Goal: Task Accomplishment & Management: Manage account settings

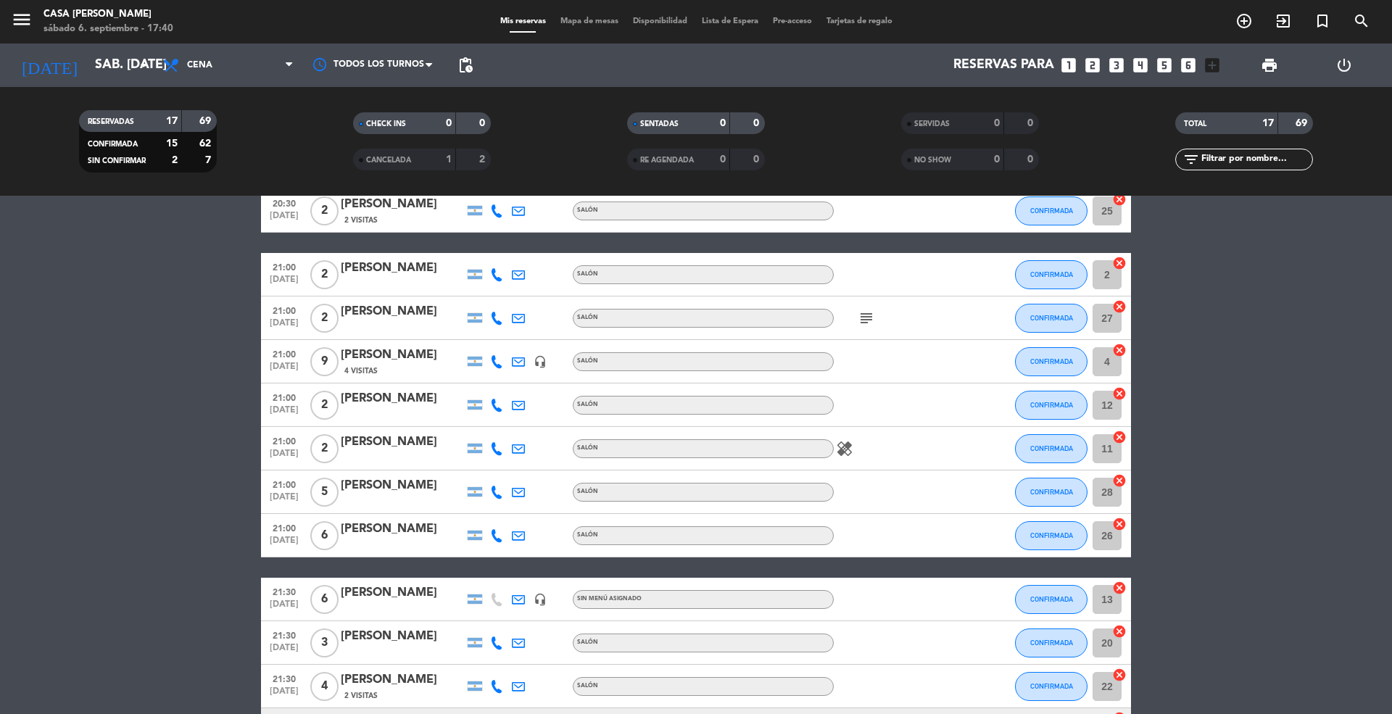
scroll to position [441, 0]
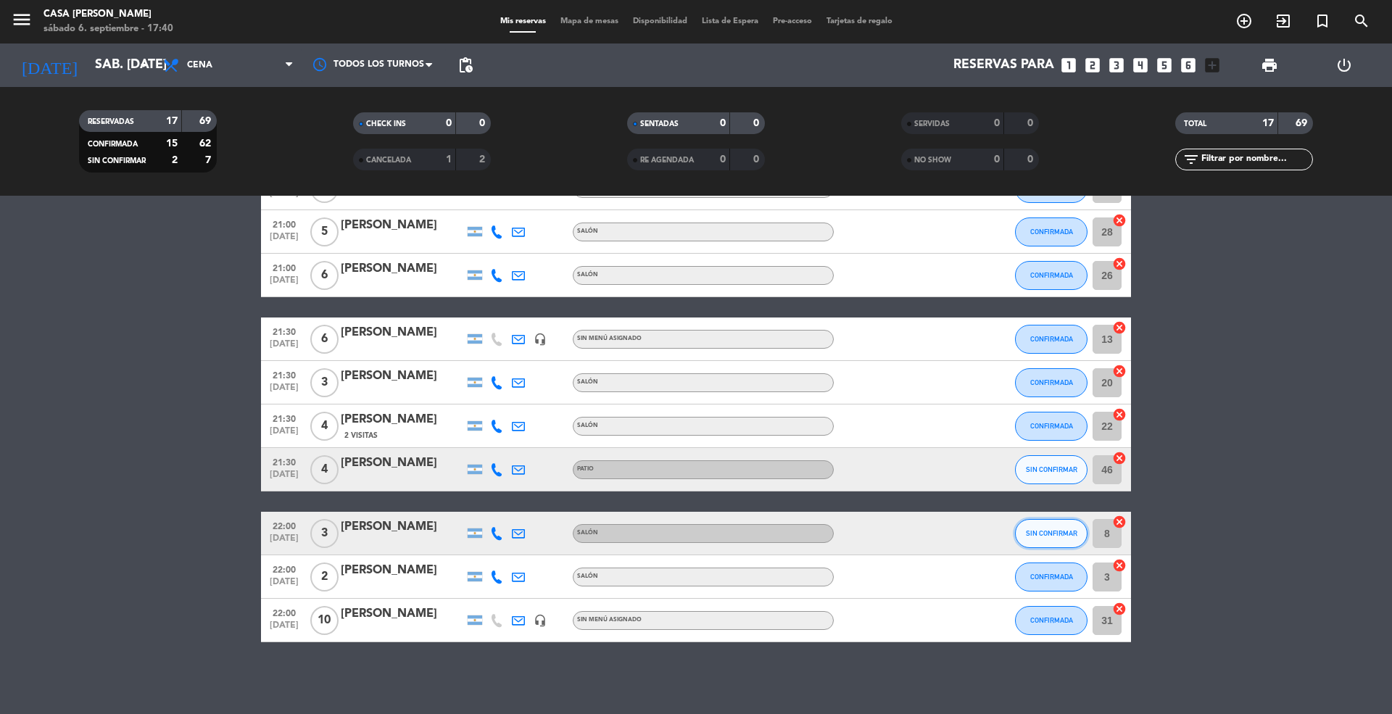
click at [1041, 531] on span "SIN CONFIRMAR" at bounding box center [1051, 533] width 51 height 8
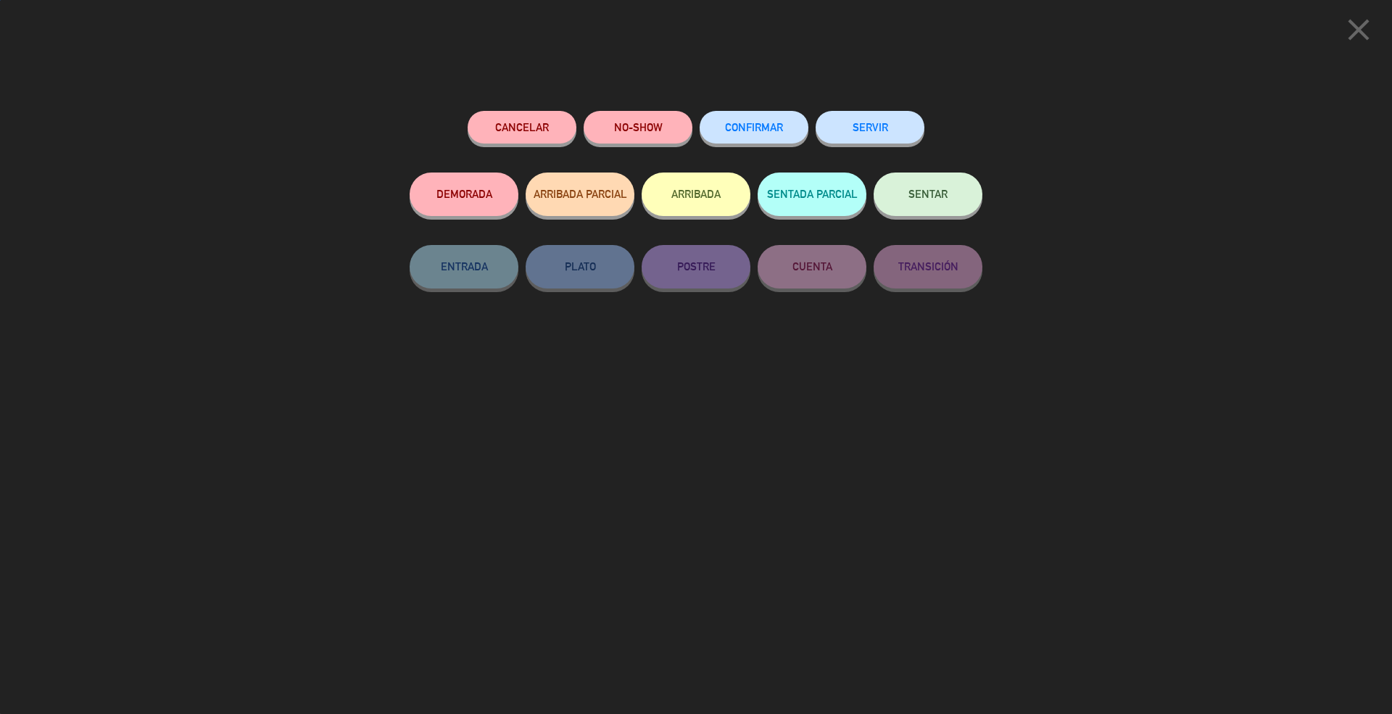
click at [757, 123] on span "CONFIRMAR" at bounding box center [754, 127] width 58 height 12
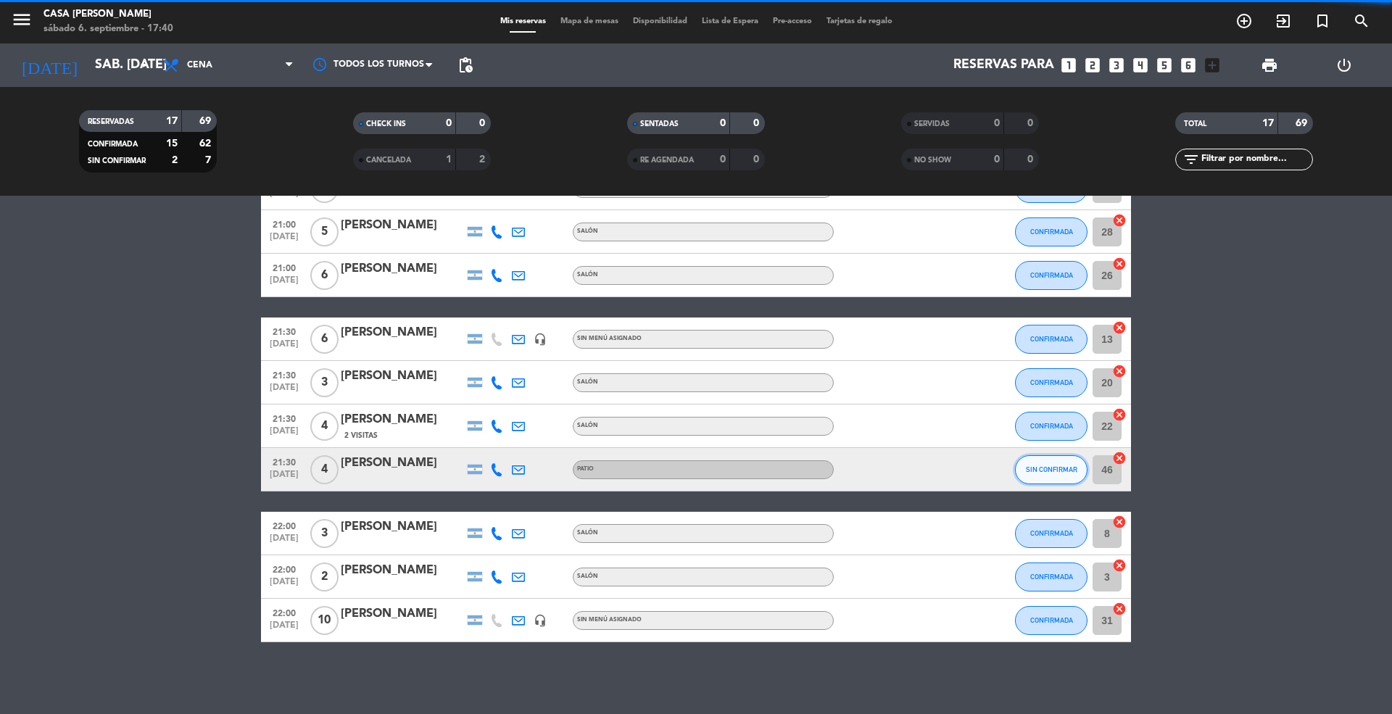
click at [1056, 476] on button "SIN CONFIRMAR" at bounding box center [1051, 469] width 72 height 29
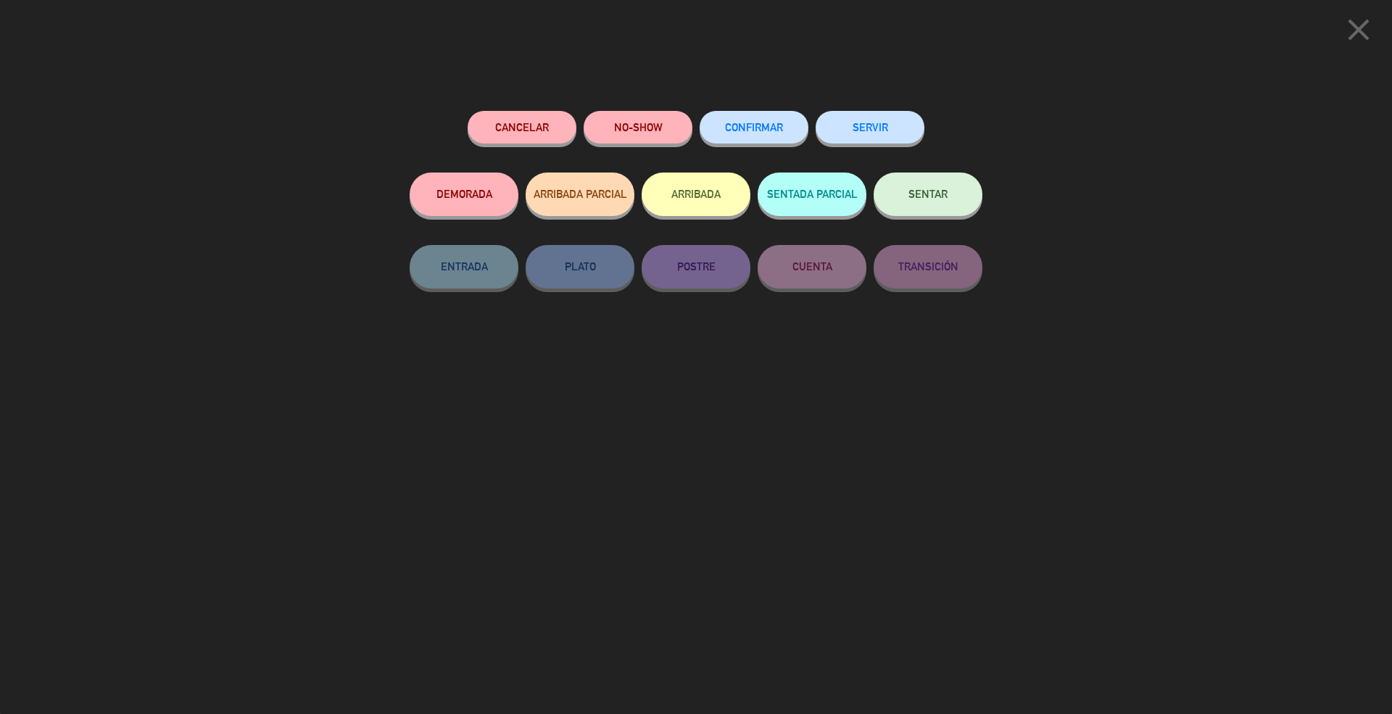
click at [720, 120] on button "CONFIRMAR" at bounding box center [754, 127] width 109 height 33
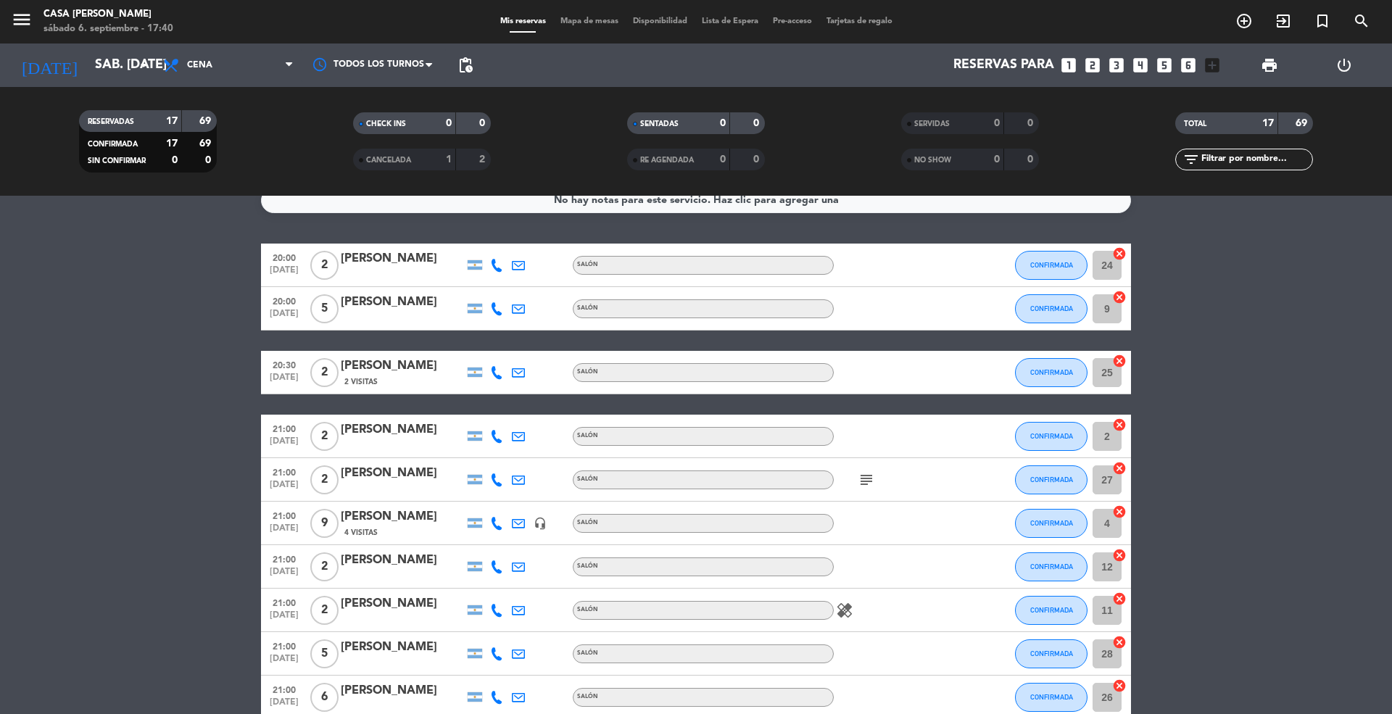
scroll to position [0, 0]
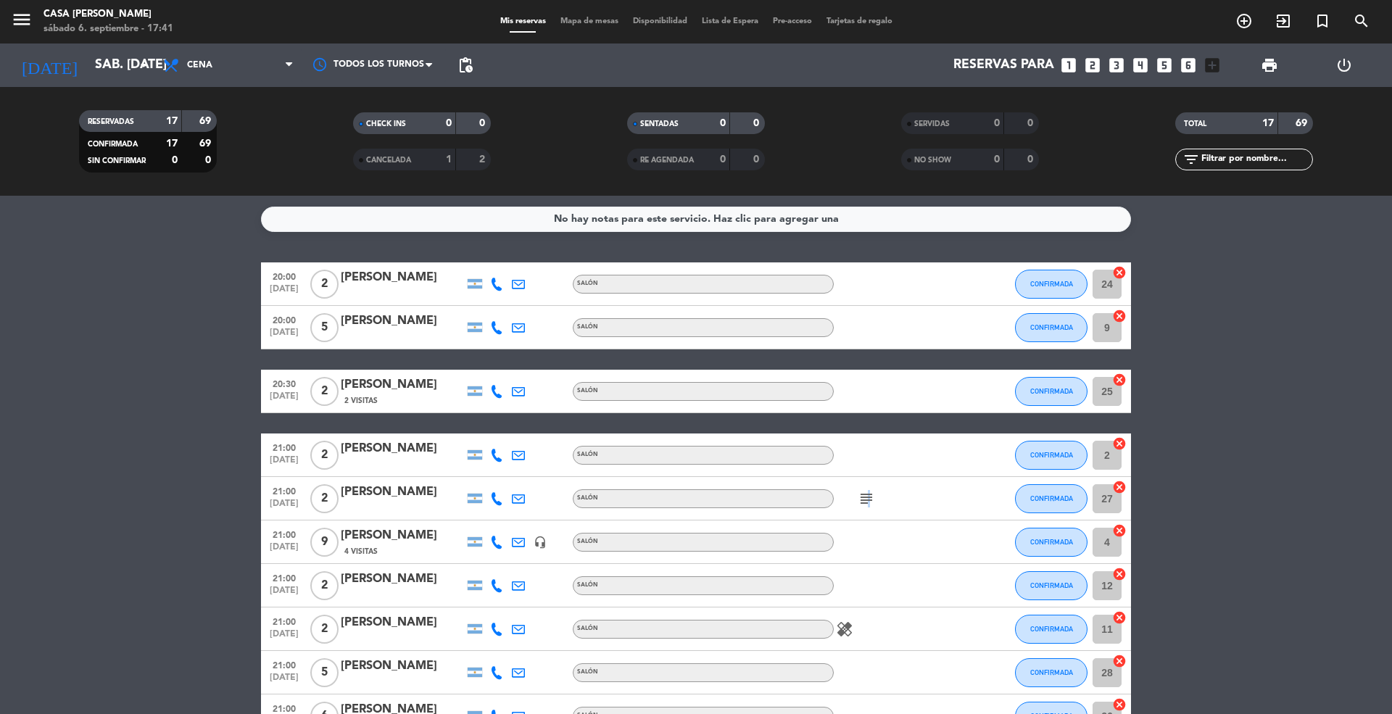
click at [866, 497] on icon "subject" at bounding box center [866, 498] width 17 height 17
click at [848, 628] on icon "healing" at bounding box center [844, 629] width 17 height 17
click at [493, 280] on icon at bounding box center [496, 284] width 13 height 13
click at [484, 260] on span "Copiar" at bounding box center [483, 259] width 30 height 15
click at [494, 321] on icon at bounding box center [496, 327] width 13 height 13
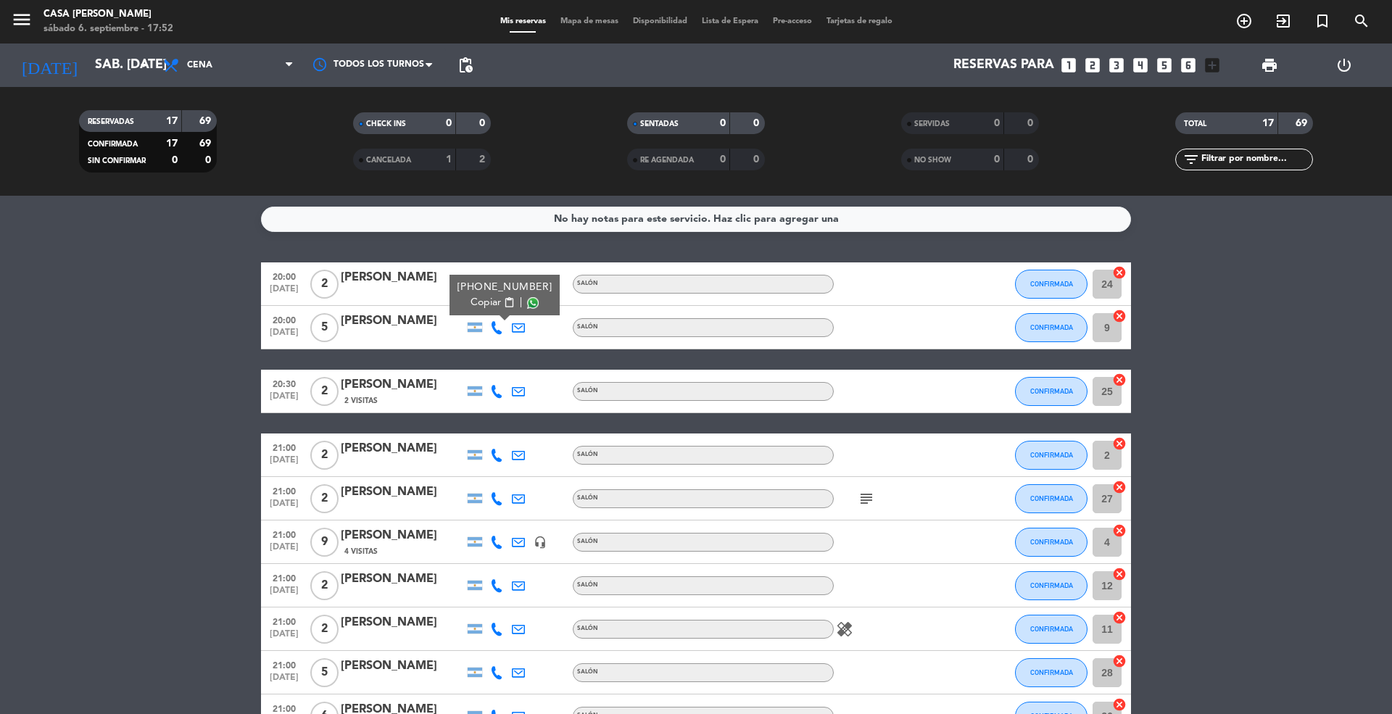
click at [482, 302] on span "Copiar" at bounding box center [485, 302] width 30 height 15
click at [491, 389] on icon at bounding box center [496, 391] width 13 height 13
click at [488, 370] on span "Copiar" at bounding box center [485, 366] width 30 height 15
click at [490, 460] on icon at bounding box center [496, 455] width 13 height 13
click at [486, 430] on span "Copiar" at bounding box center [485, 430] width 30 height 15
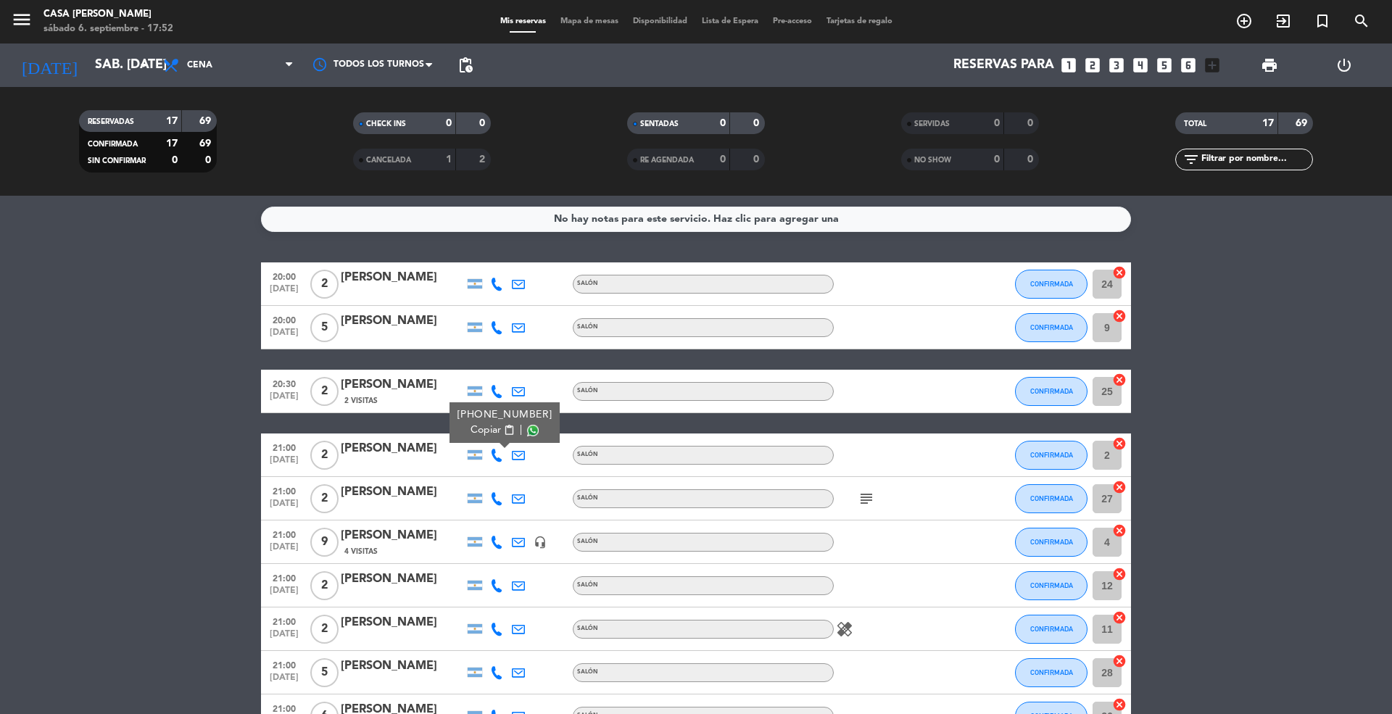
click at [496, 497] on icon at bounding box center [496, 498] width 13 height 13
click at [479, 476] on span "Copiar" at bounding box center [483, 473] width 30 height 15
click at [496, 538] on icon at bounding box center [496, 542] width 13 height 13
click at [487, 520] on span "Copiar" at bounding box center [483, 517] width 30 height 15
click at [493, 581] on icon at bounding box center [496, 585] width 13 height 13
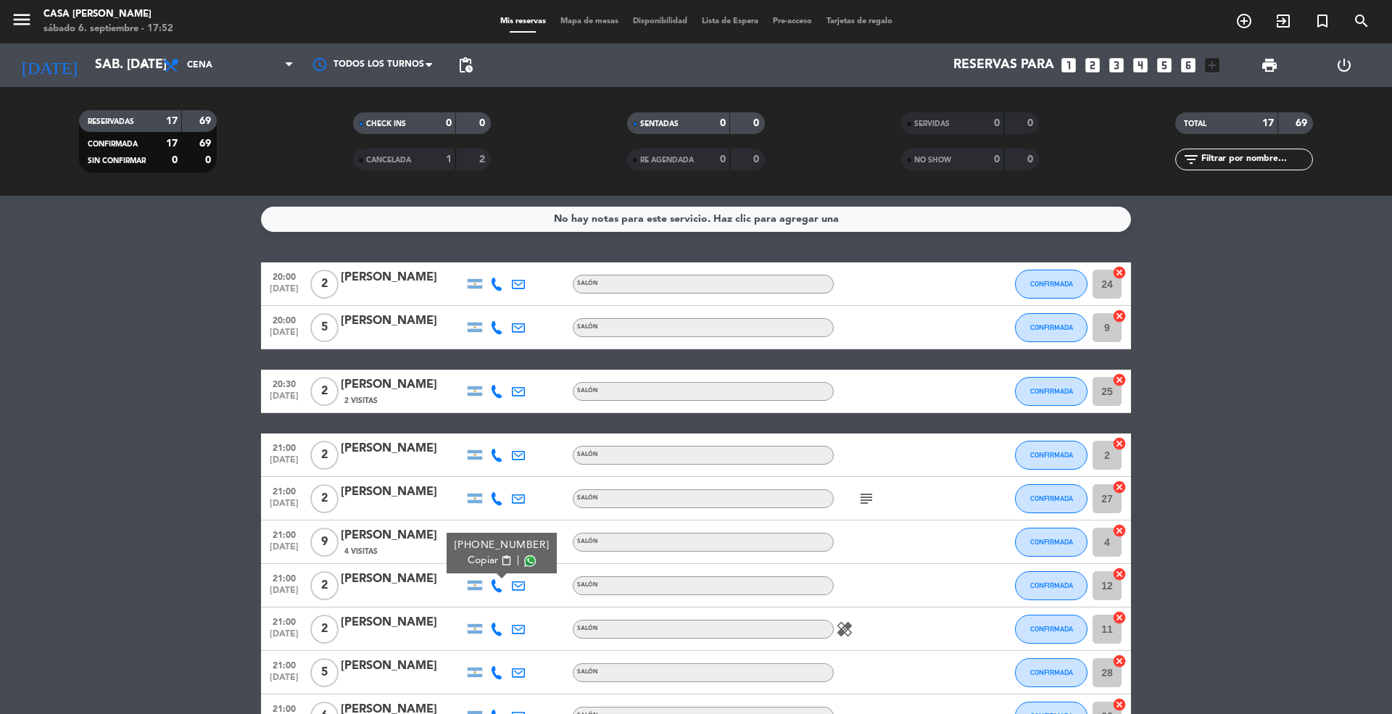
click at [480, 558] on span "Copiar" at bounding box center [483, 560] width 30 height 15
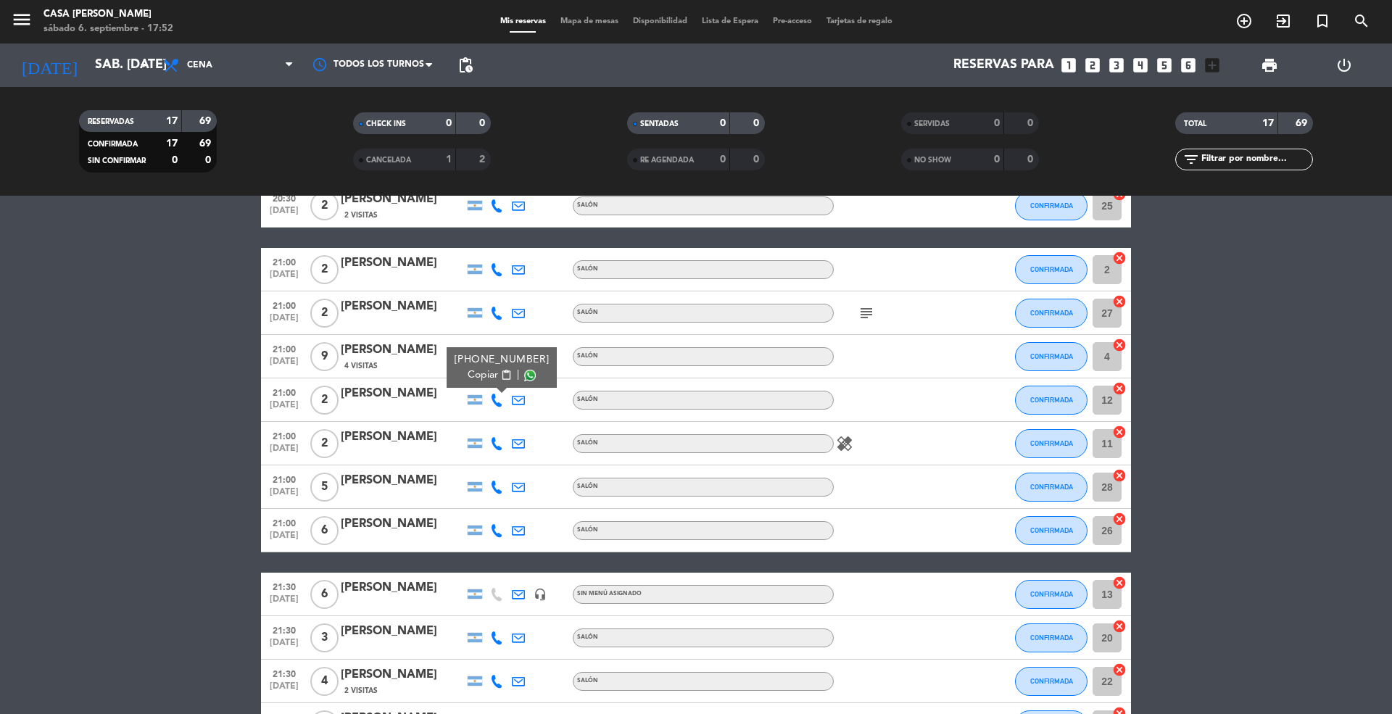
scroll to position [193, 0]
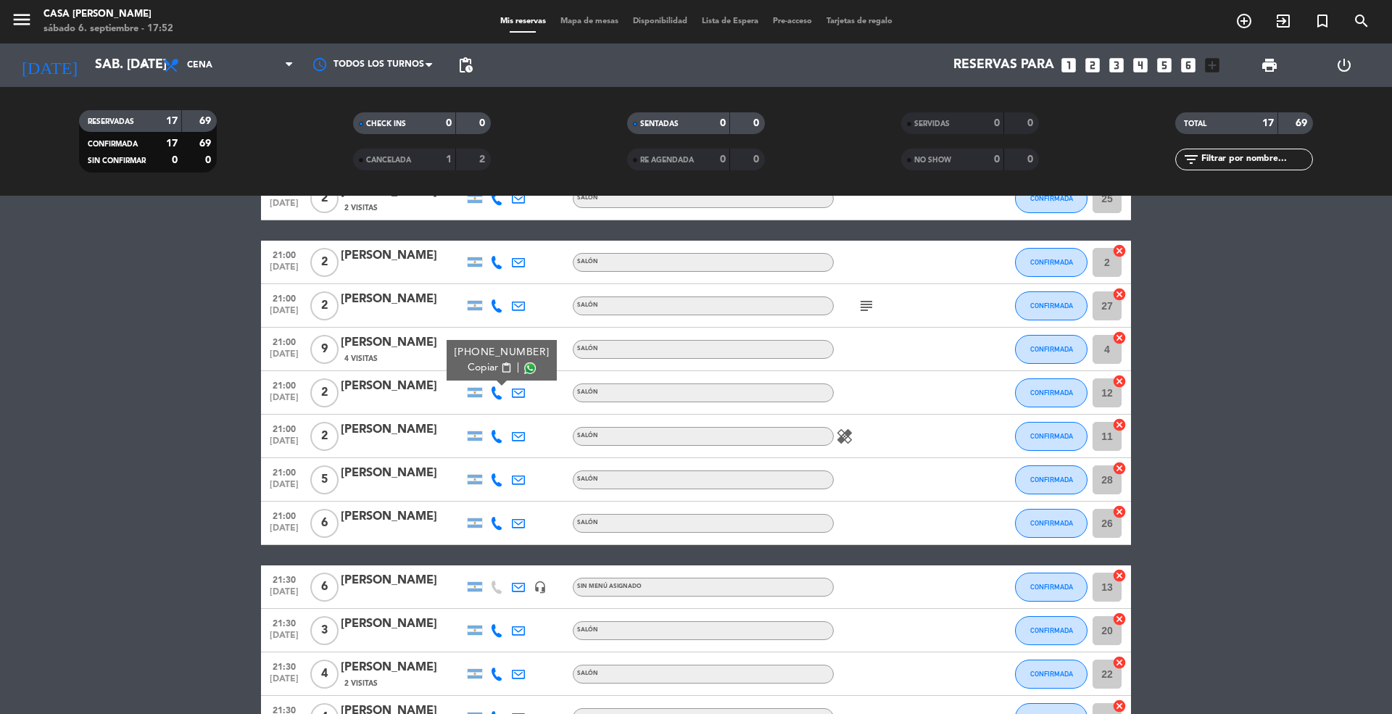
click at [493, 432] on icon at bounding box center [496, 436] width 13 height 13
click at [471, 410] on span "Copiar" at bounding box center [485, 411] width 30 height 15
click at [497, 478] on icon at bounding box center [496, 479] width 13 height 13
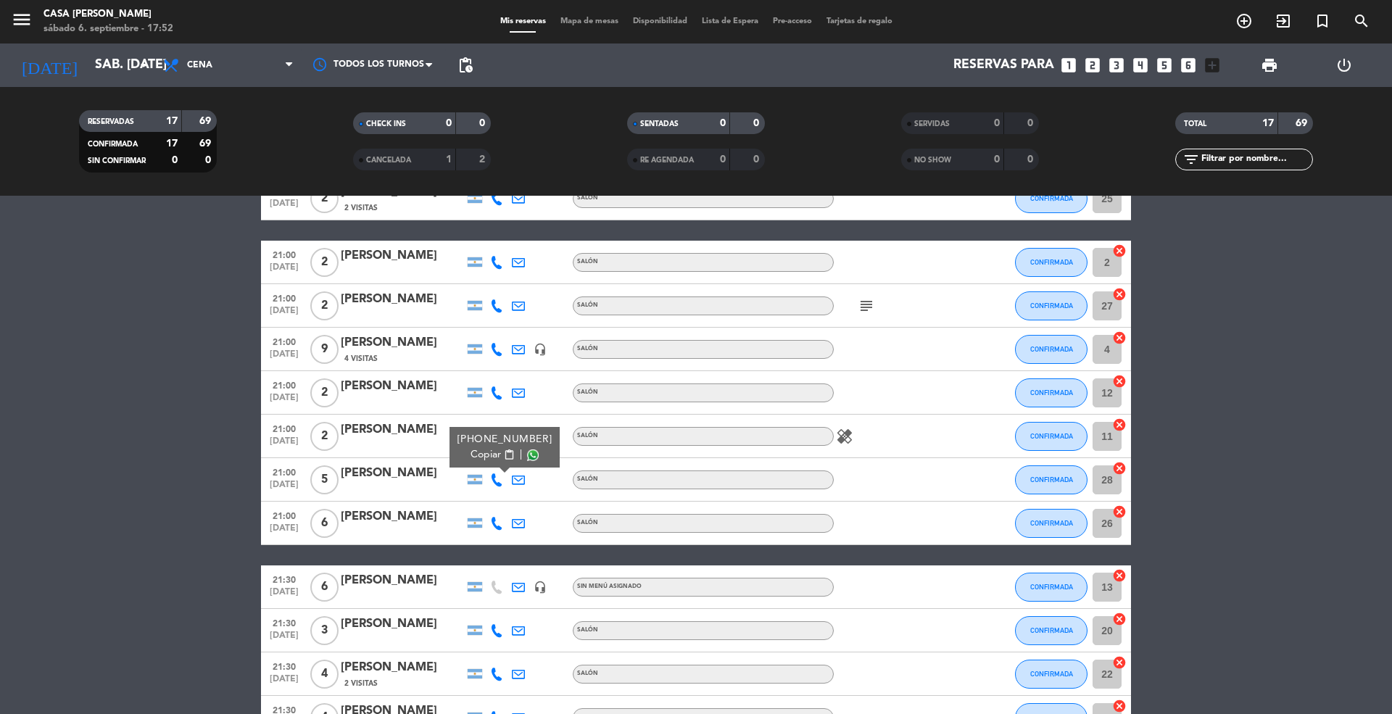
click at [478, 447] on span "Copiar" at bounding box center [485, 454] width 30 height 15
click at [496, 523] on icon at bounding box center [496, 523] width 13 height 13
click at [491, 496] on span "Copiar" at bounding box center [485, 498] width 30 height 15
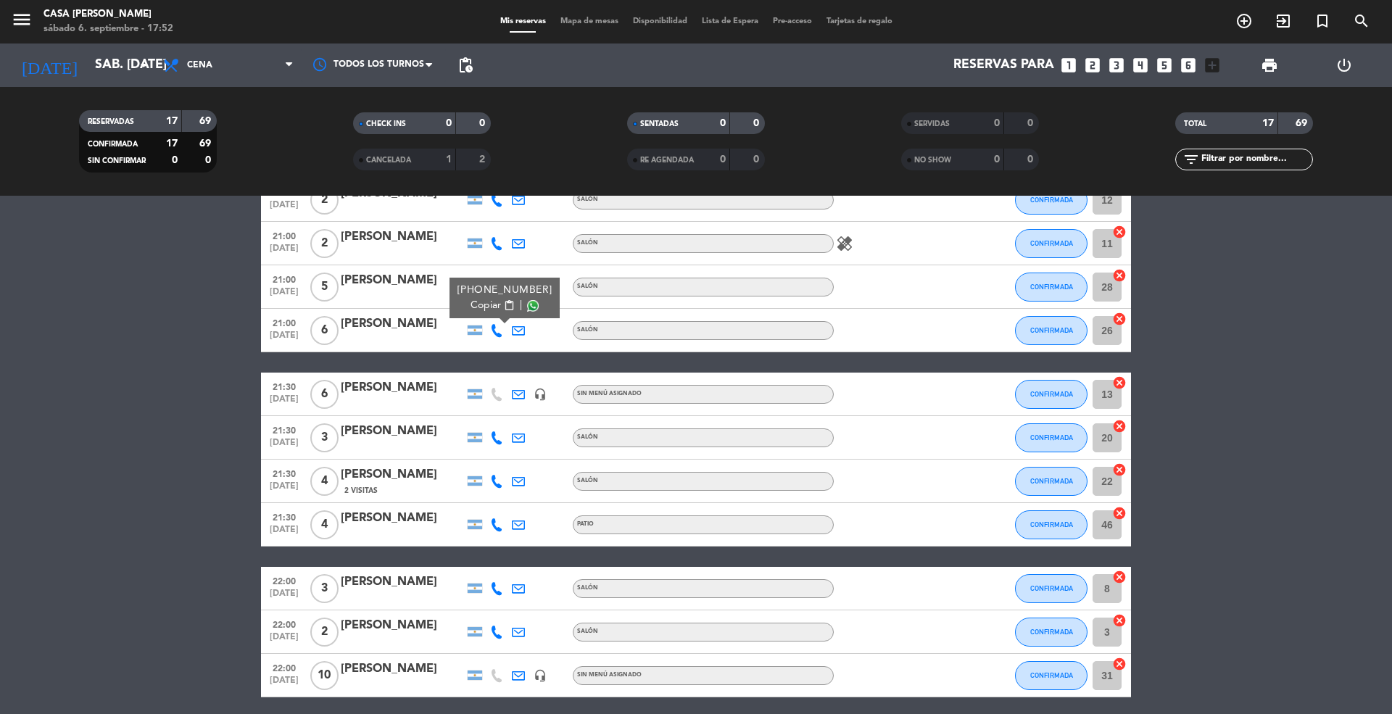
scroll to position [386, 0]
click at [499, 439] on icon at bounding box center [496, 437] width 13 height 13
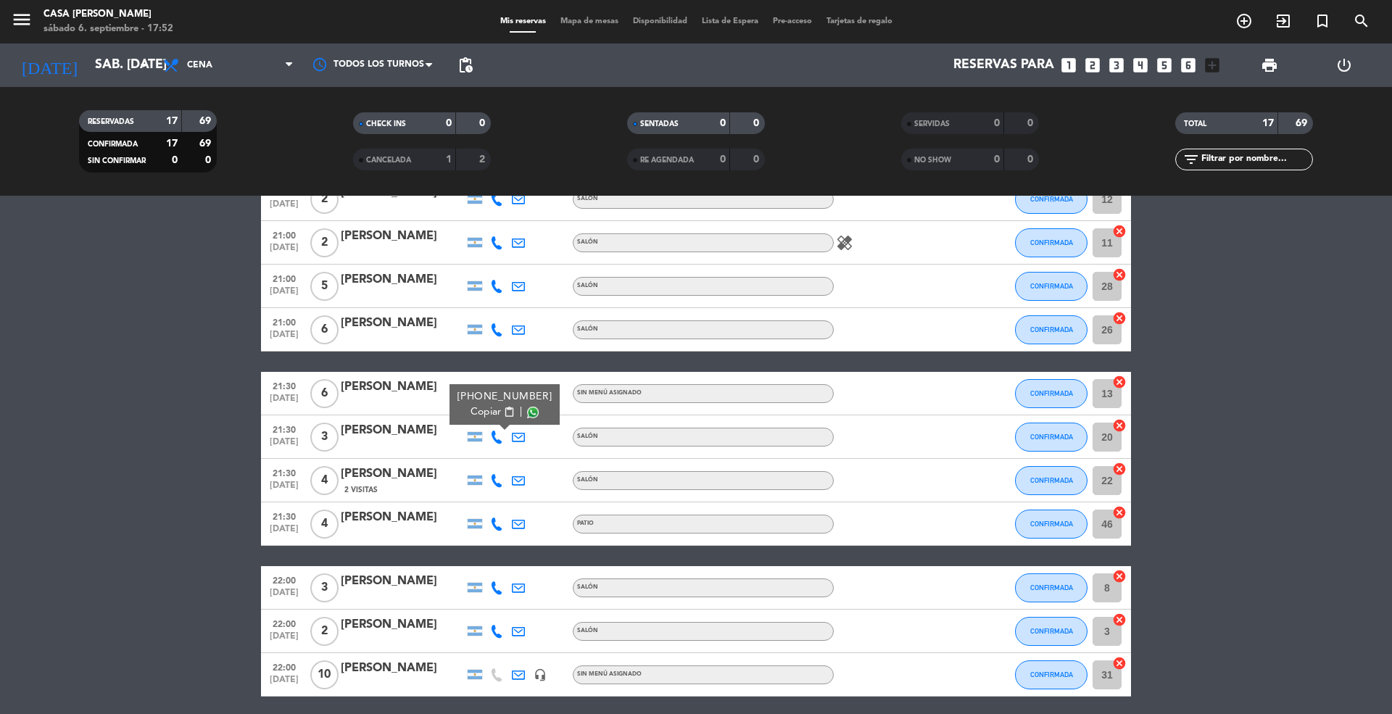
click at [487, 413] on span "Copiar" at bounding box center [485, 412] width 30 height 15
click at [494, 480] on icon at bounding box center [496, 480] width 13 height 13
click at [476, 459] on span "Copiar" at bounding box center [485, 455] width 30 height 15
click at [494, 521] on icon at bounding box center [496, 524] width 13 height 13
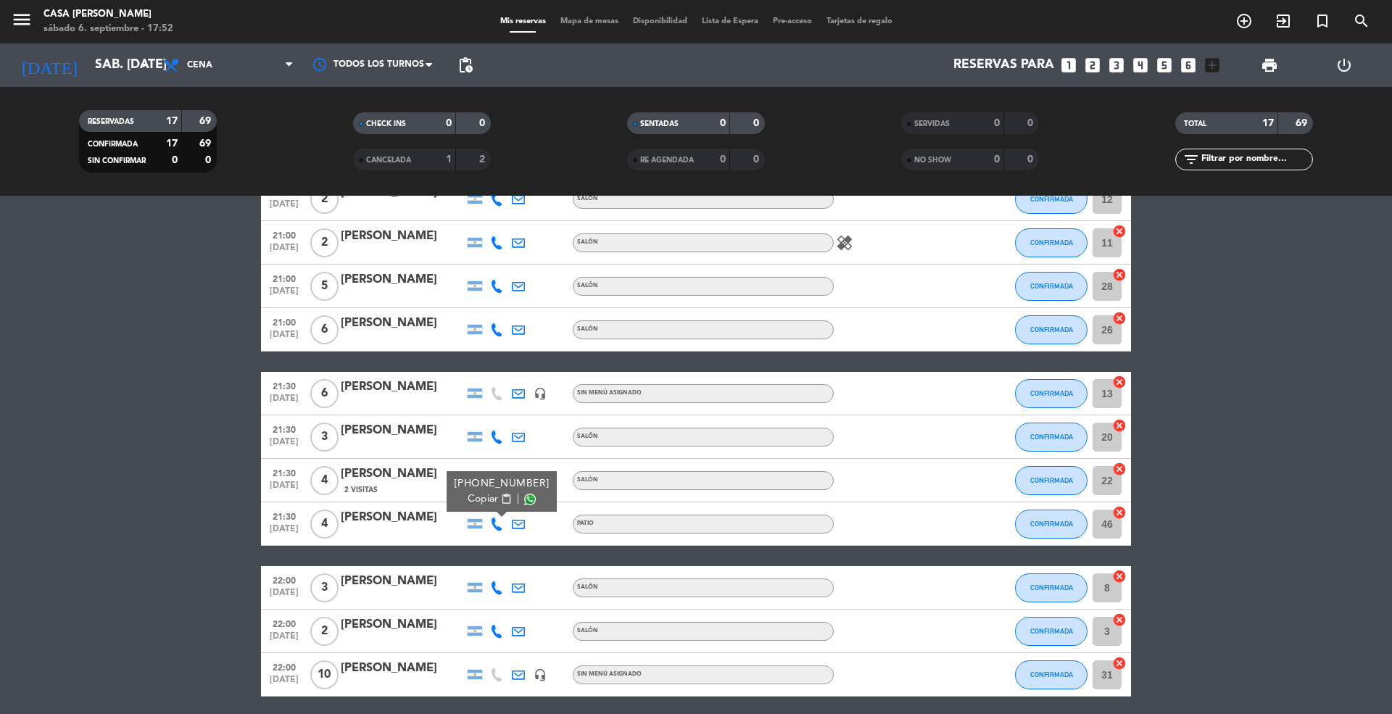
click at [477, 497] on span "Copiar" at bounding box center [483, 499] width 30 height 15
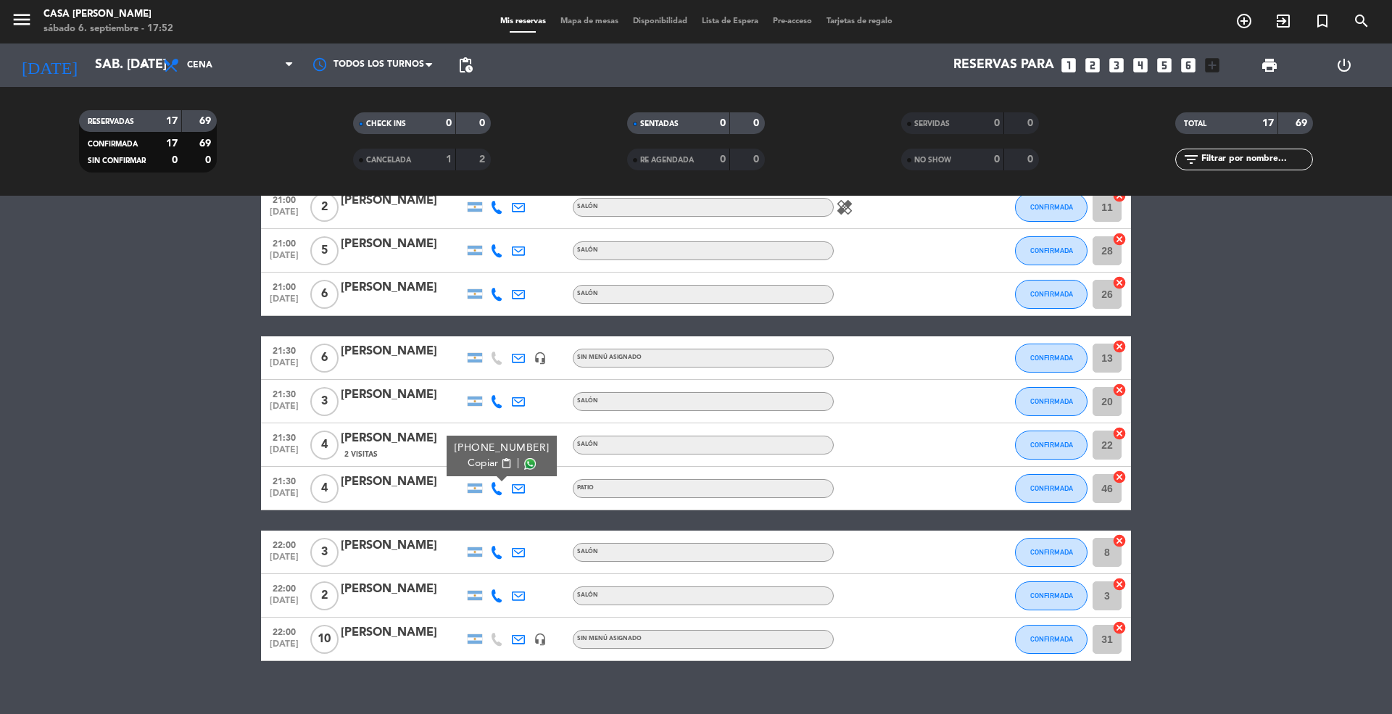
scroll to position [441, 0]
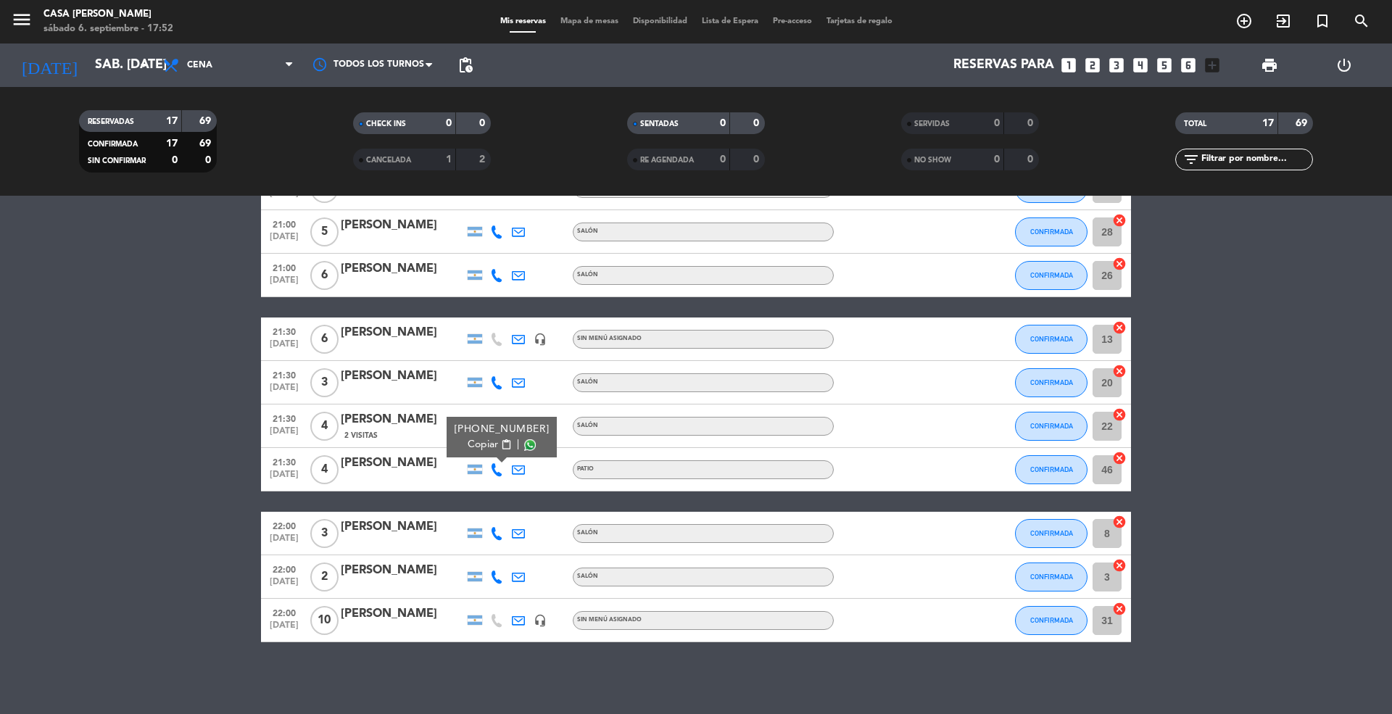
drag, startPoint x: 499, startPoint y: 528, endPoint x: 492, endPoint y: 534, distance: 8.8
click at [499, 529] on icon at bounding box center [496, 533] width 13 height 13
click at [492, 505] on span "Copiar" at bounding box center [485, 508] width 30 height 15
click at [497, 577] on icon at bounding box center [496, 577] width 13 height 13
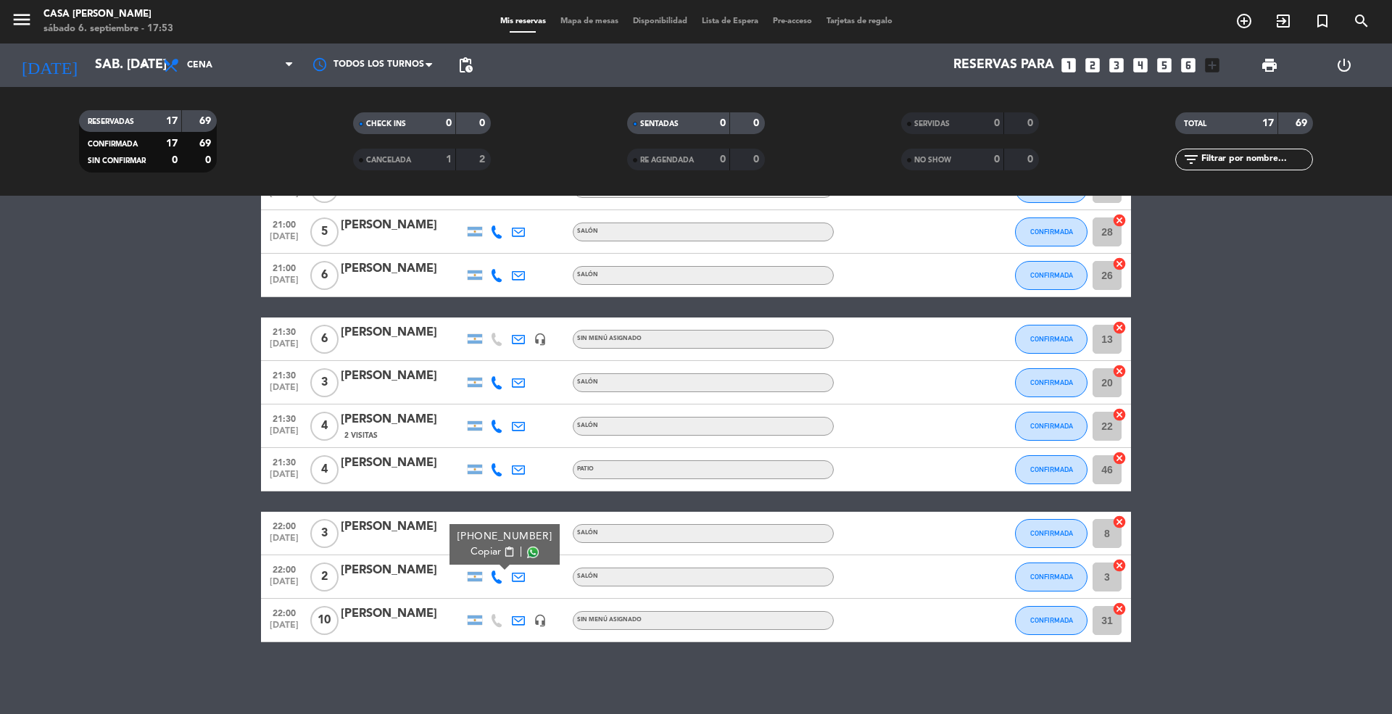
click at [481, 554] on span "Copiar" at bounding box center [485, 551] width 30 height 15
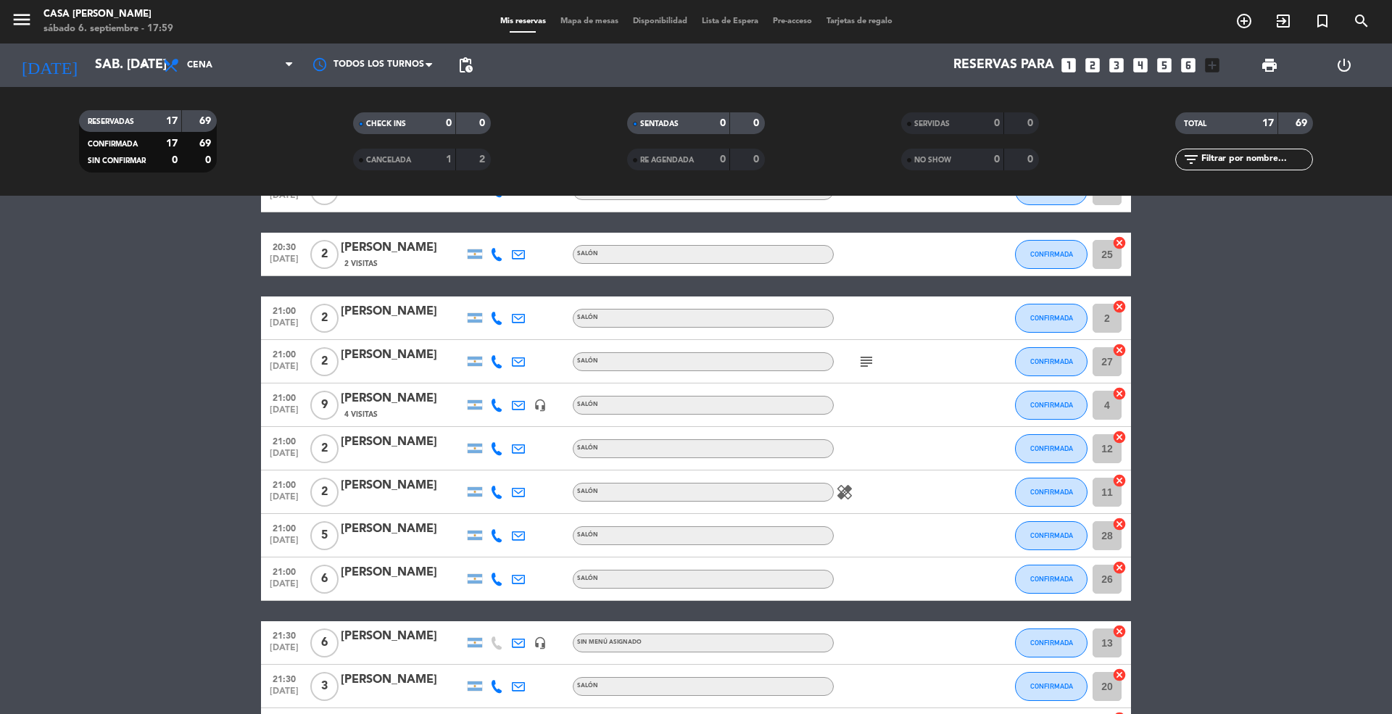
scroll to position [193, 0]
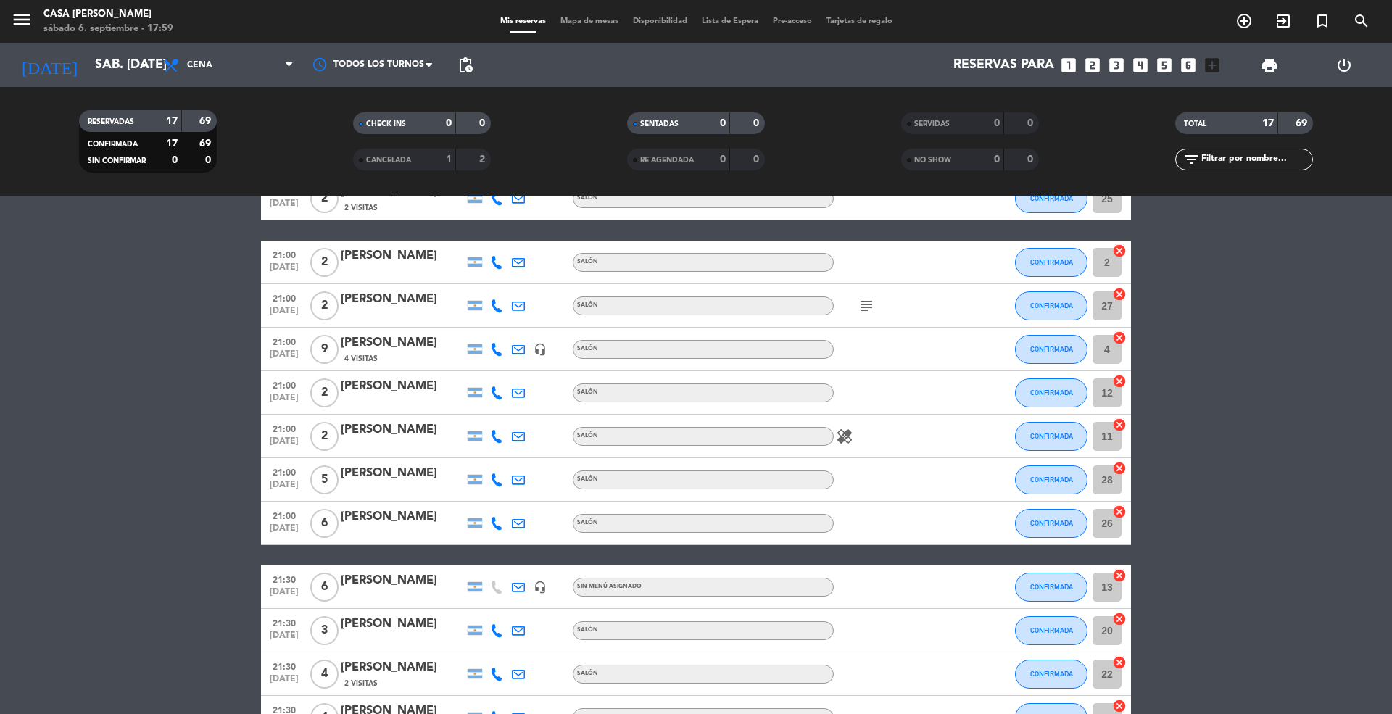
click at [850, 434] on icon "healing" at bounding box center [844, 436] width 17 height 17
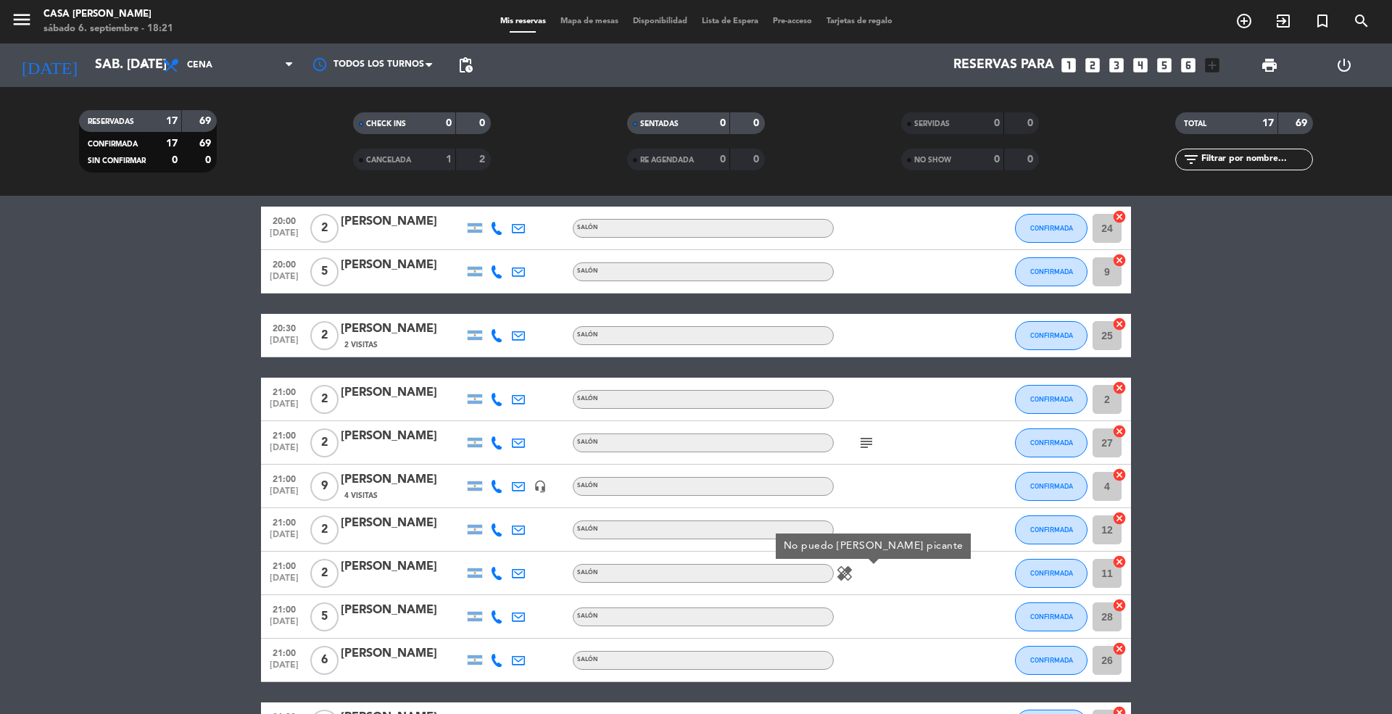
scroll to position [55, 0]
